Goal: Find specific page/section: Find specific page/section

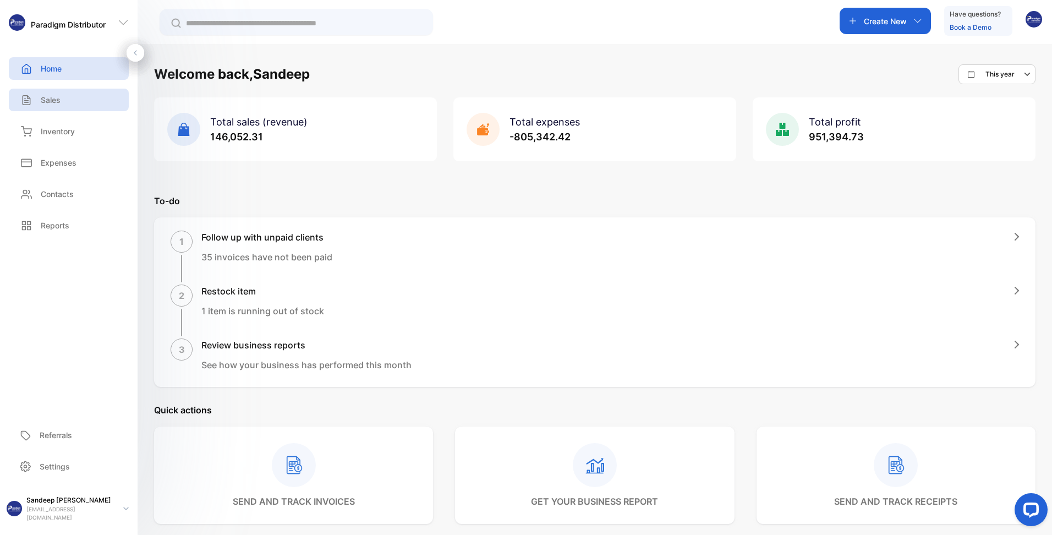
click at [63, 96] on div "Sales" at bounding box center [69, 100] width 120 height 23
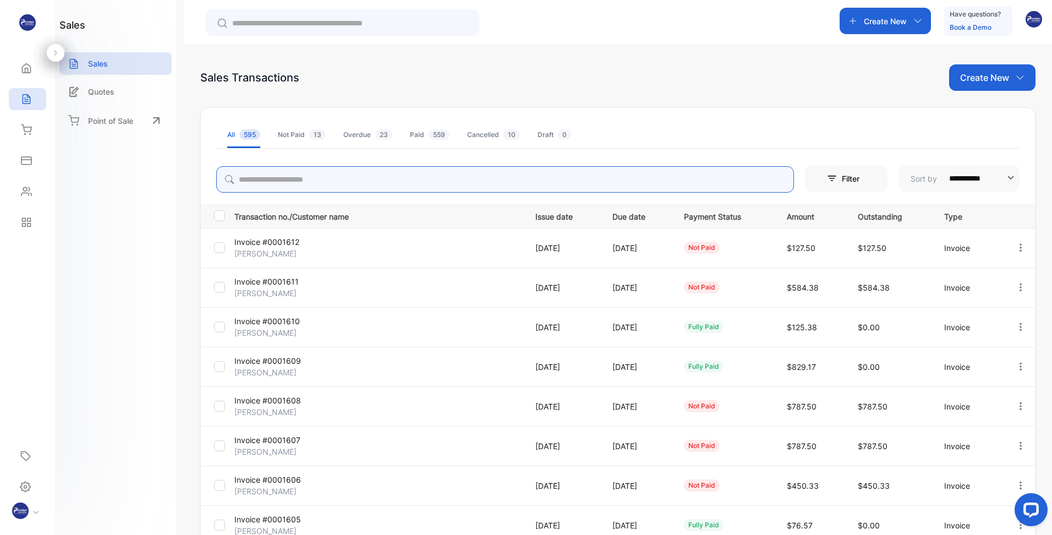
click at [322, 178] on input "search" at bounding box center [505, 179] width 578 height 26
type input "****"
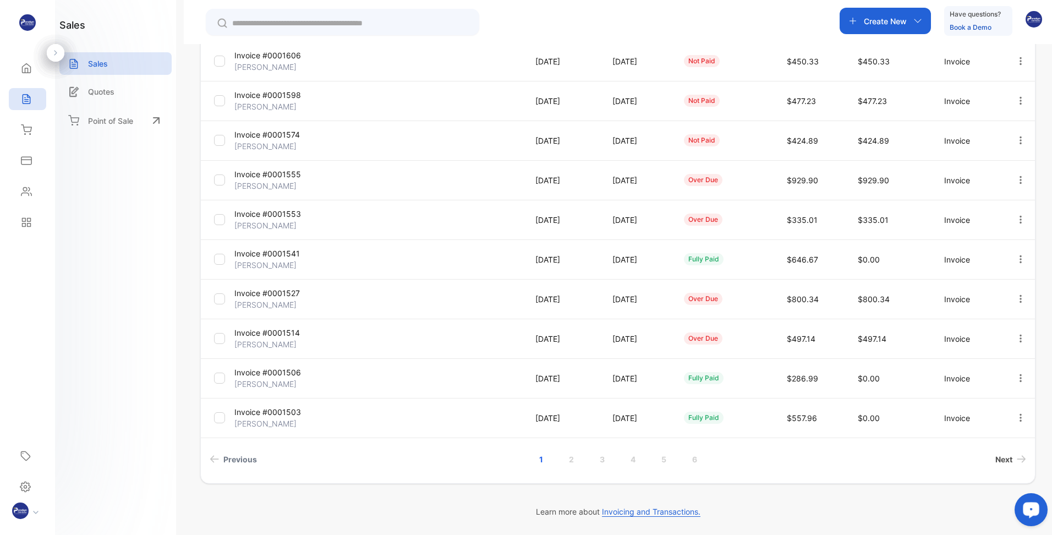
click at [998, 462] on span "Next" at bounding box center [1003, 459] width 17 height 12
click at [1003, 460] on span "Next" at bounding box center [1003, 459] width 17 height 12
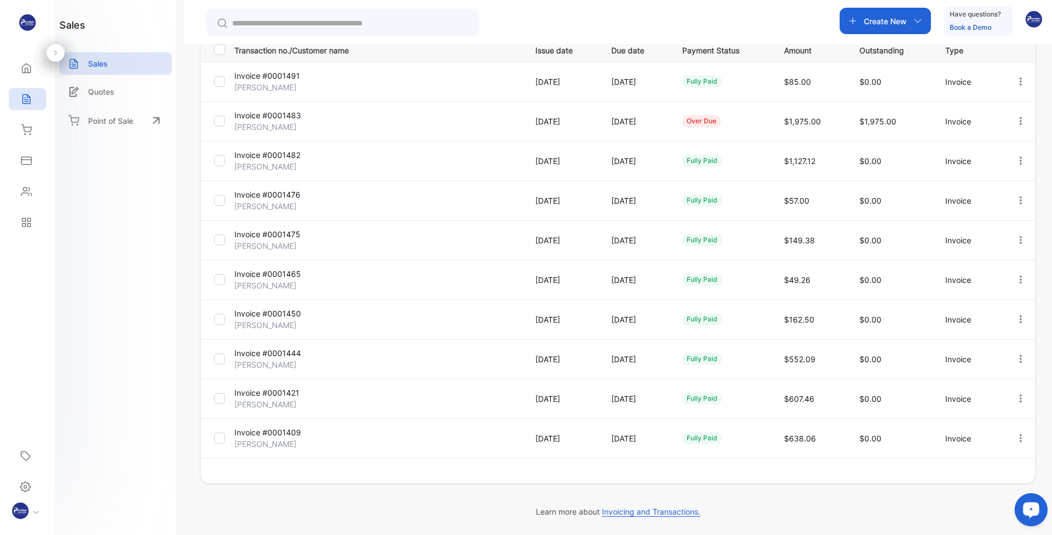
scroll to position [166, 0]
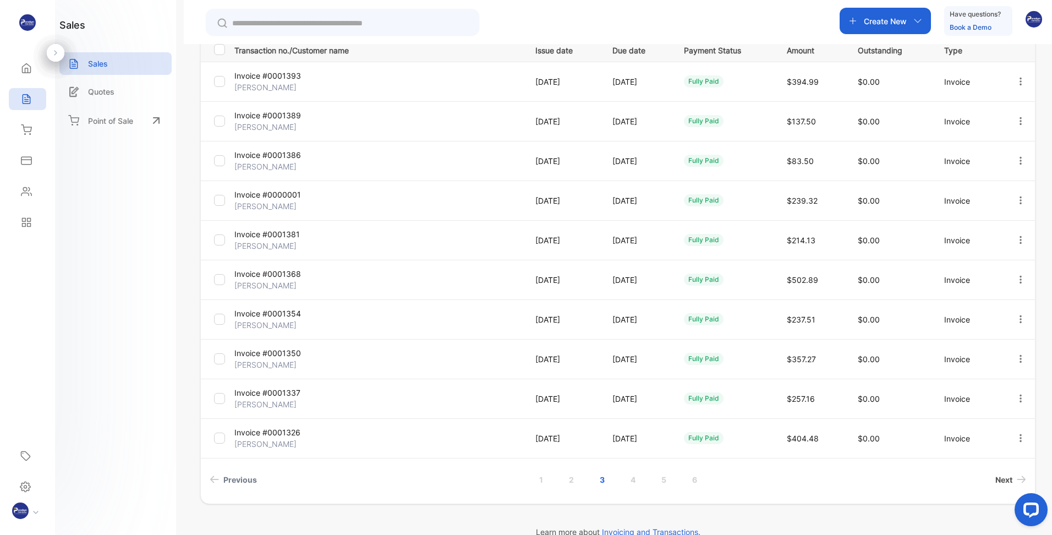
click at [1001, 480] on span "Next" at bounding box center [1003, 480] width 17 height 12
click at [1019, 320] on icon "button" at bounding box center [1021, 319] width 10 height 10
click at [983, 349] on span "View / Edit Invoice" at bounding box center [994, 350] width 78 height 13
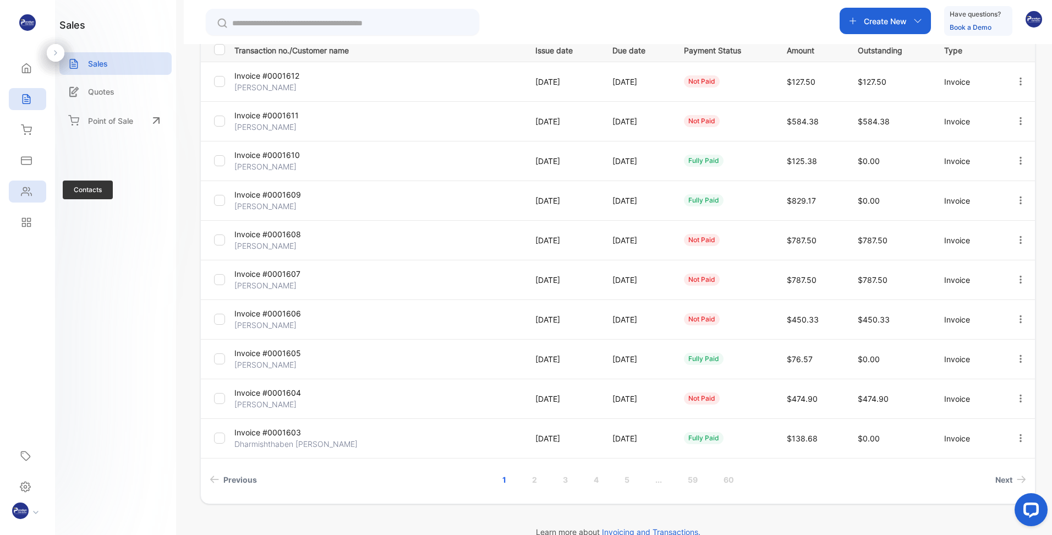
click at [31, 187] on icon at bounding box center [26, 191] width 11 height 11
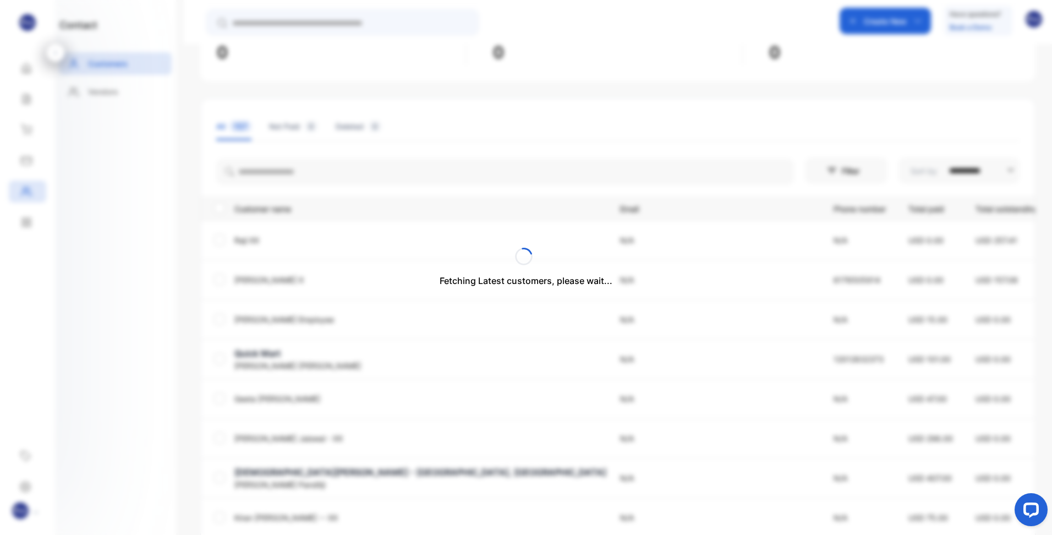
scroll to position [121, 0]
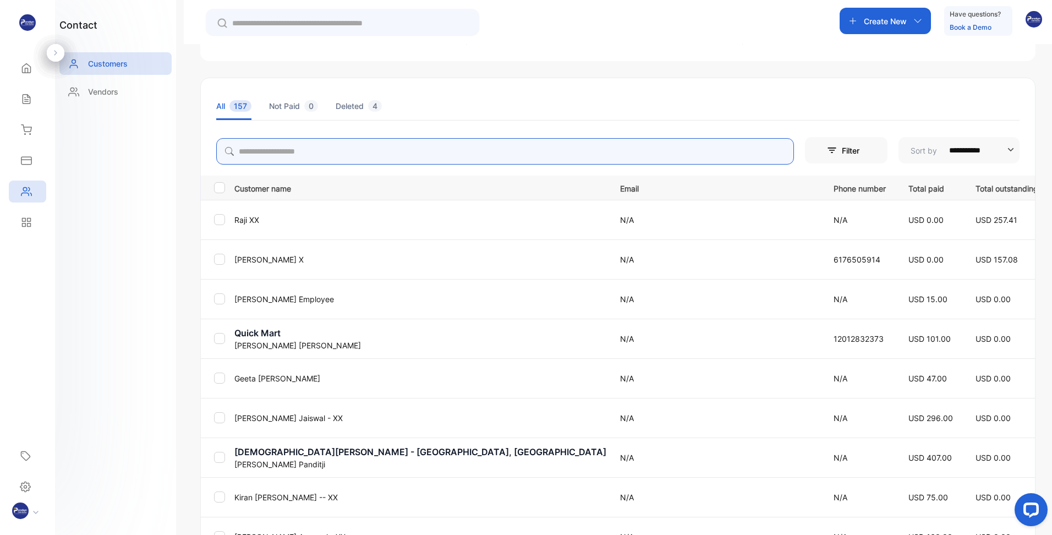
click at [309, 156] on input "search" at bounding box center [505, 151] width 578 height 26
type input "****"
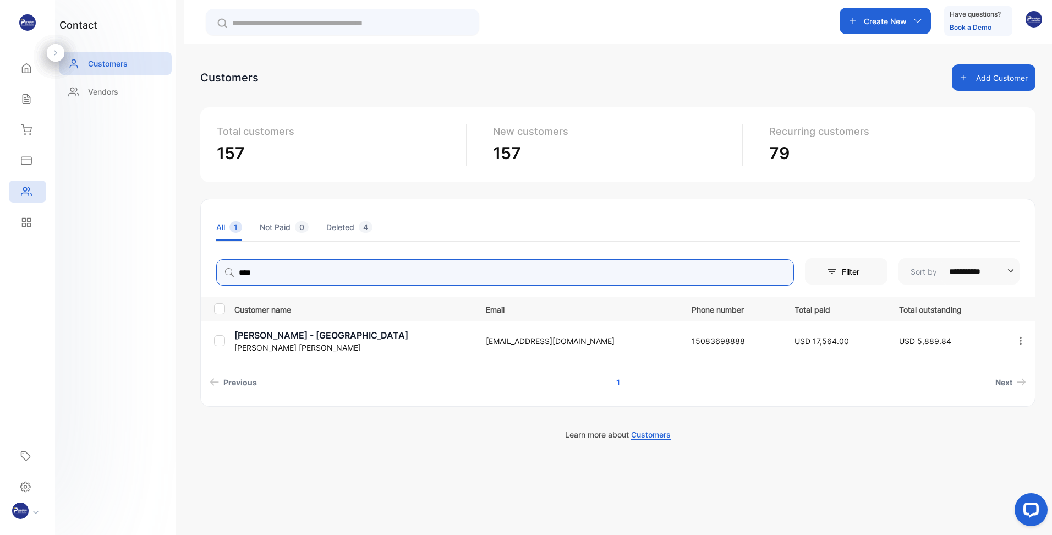
scroll to position [0, 0]
click at [291, 337] on p "Ambrosia Zaika - North Attleboro" at bounding box center [353, 335] width 238 height 13
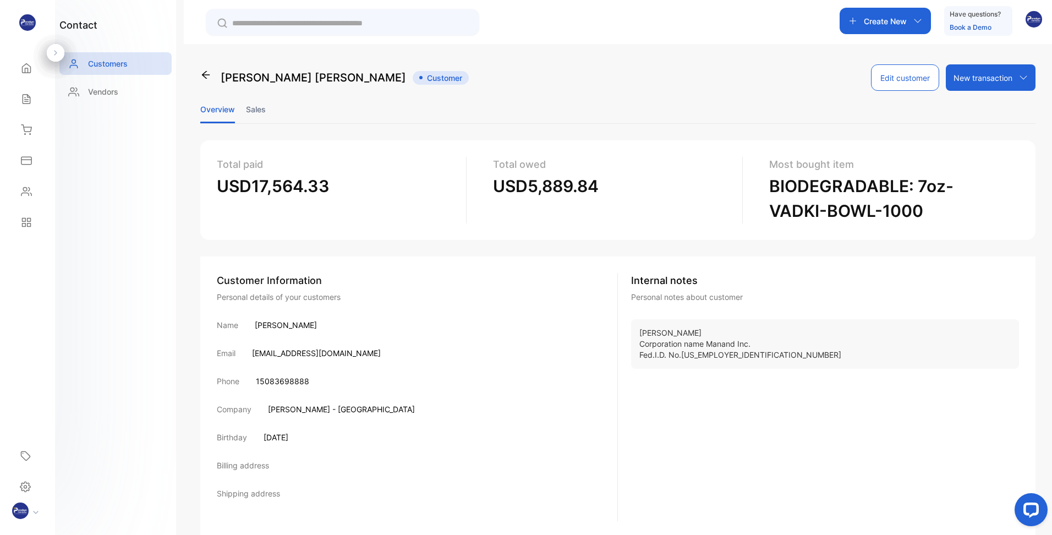
click at [255, 109] on li "Sales" at bounding box center [256, 109] width 20 height 28
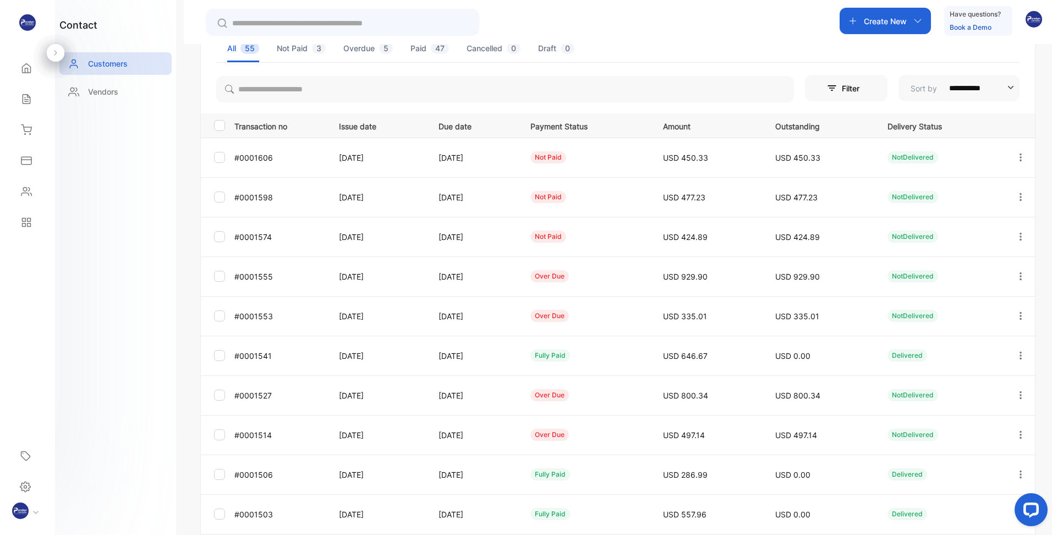
scroll to position [177, 0]
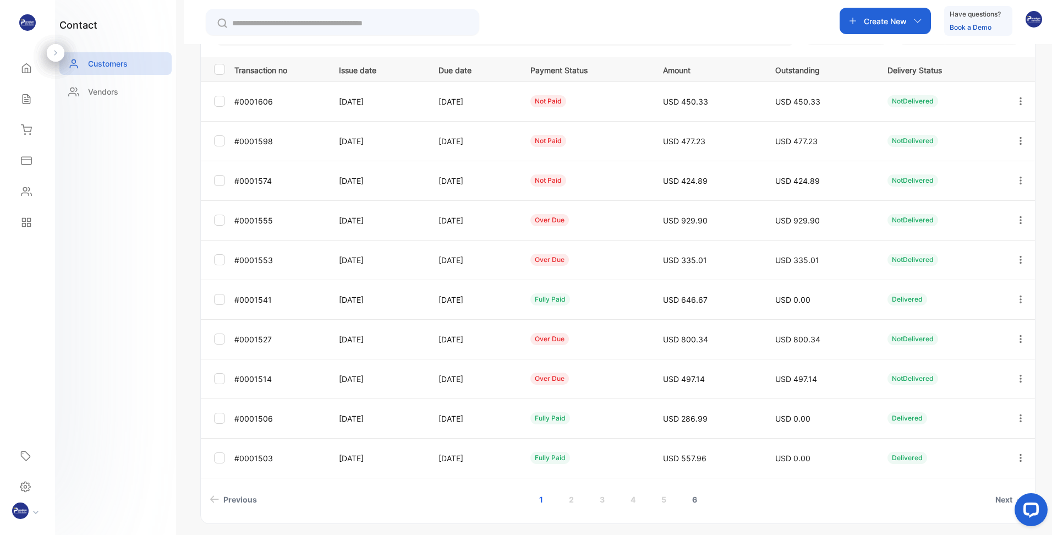
click at [691, 498] on link "6" at bounding box center [694, 499] width 31 height 20
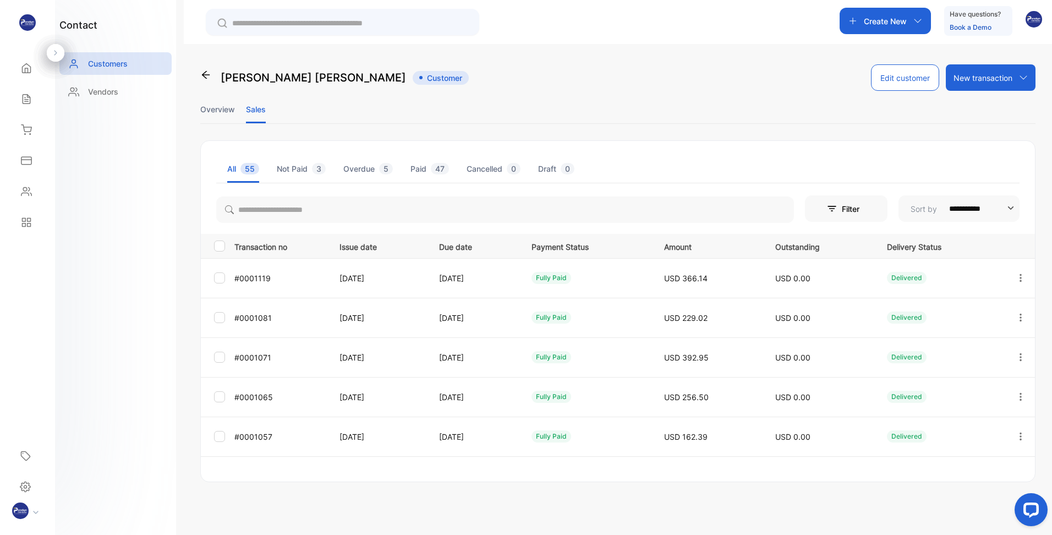
scroll to position [0, 0]
click at [664, 478] on link "5" at bounding box center [663, 478] width 31 height 20
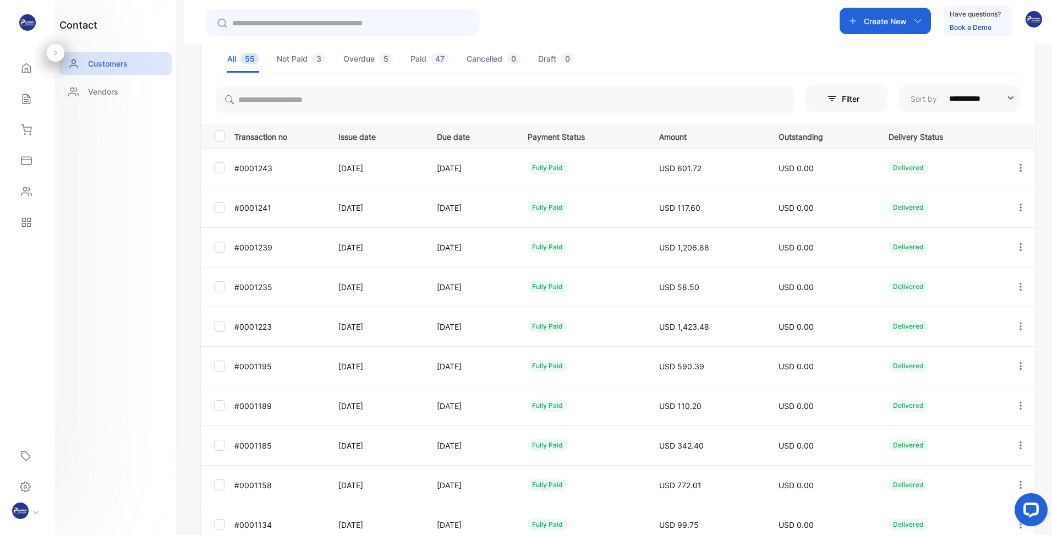
click at [1016, 245] on icon "button" at bounding box center [1021, 247] width 10 height 10
click at [929, 280] on span "View" at bounding box center [928, 280] width 20 height 13
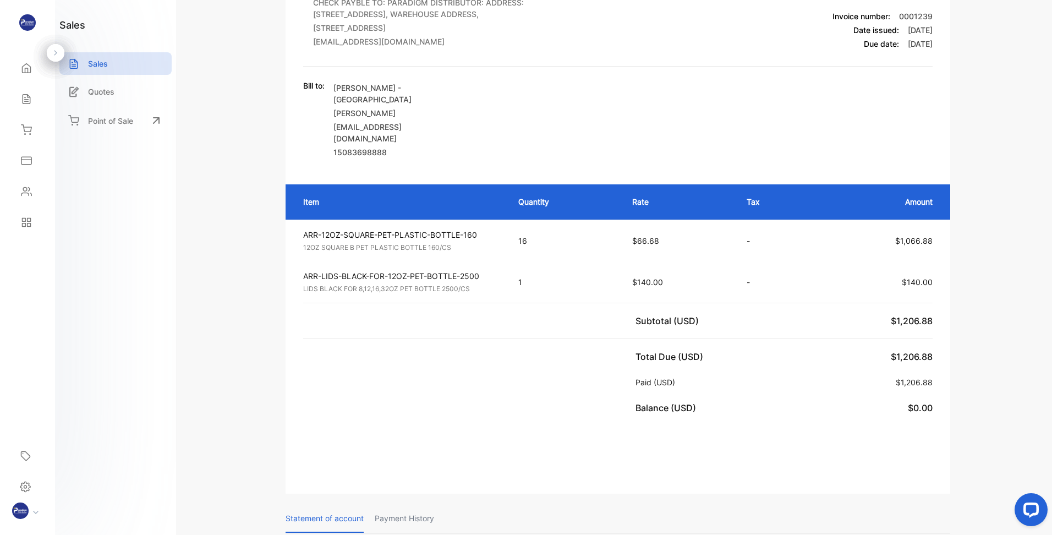
click at [651, 249] on td "$66.68" at bounding box center [678, 241] width 114 height 42
click at [652, 241] on span "$66.68" at bounding box center [645, 240] width 27 height 9
